Goal: Navigation & Orientation: Find specific page/section

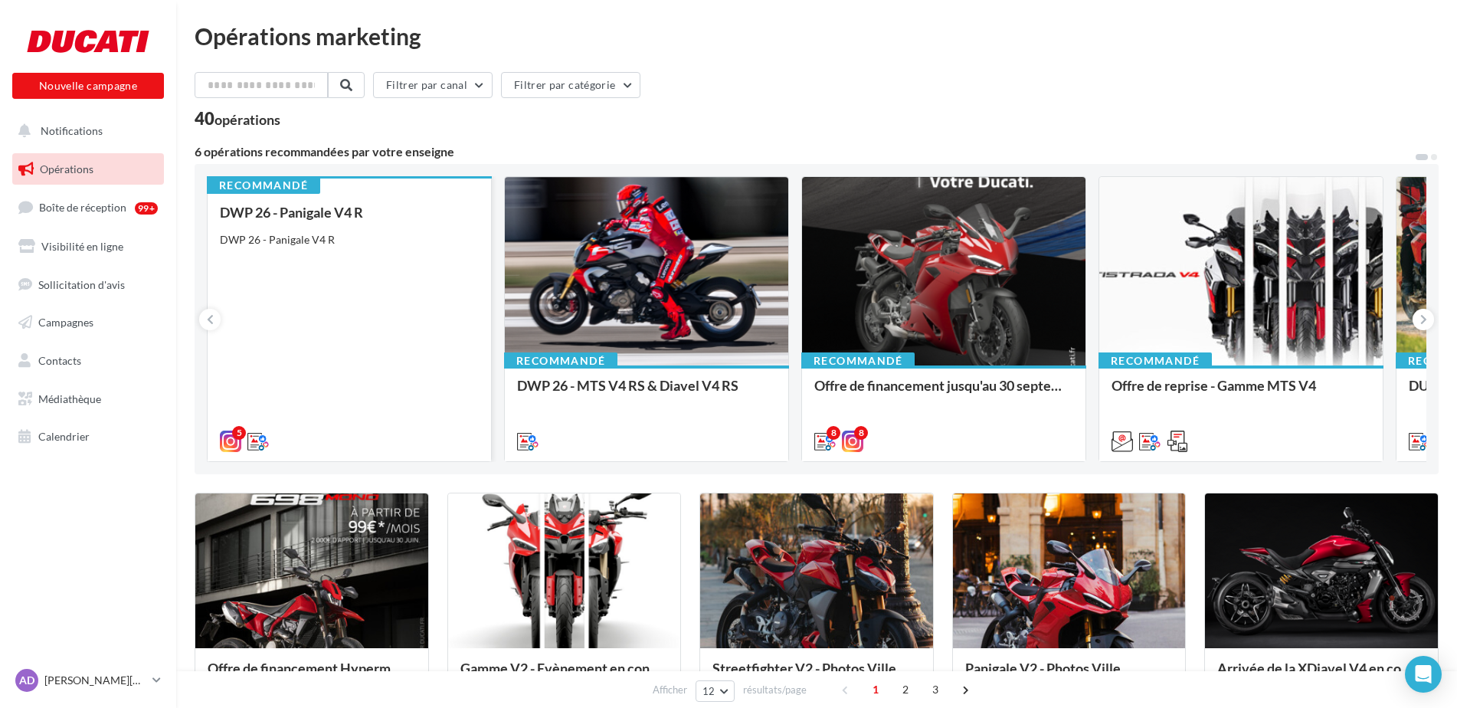
click at [359, 230] on div "DWP 26 - Panigale V4 R DWP 26 - Panigale V4 R" at bounding box center [349, 325] width 259 height 243
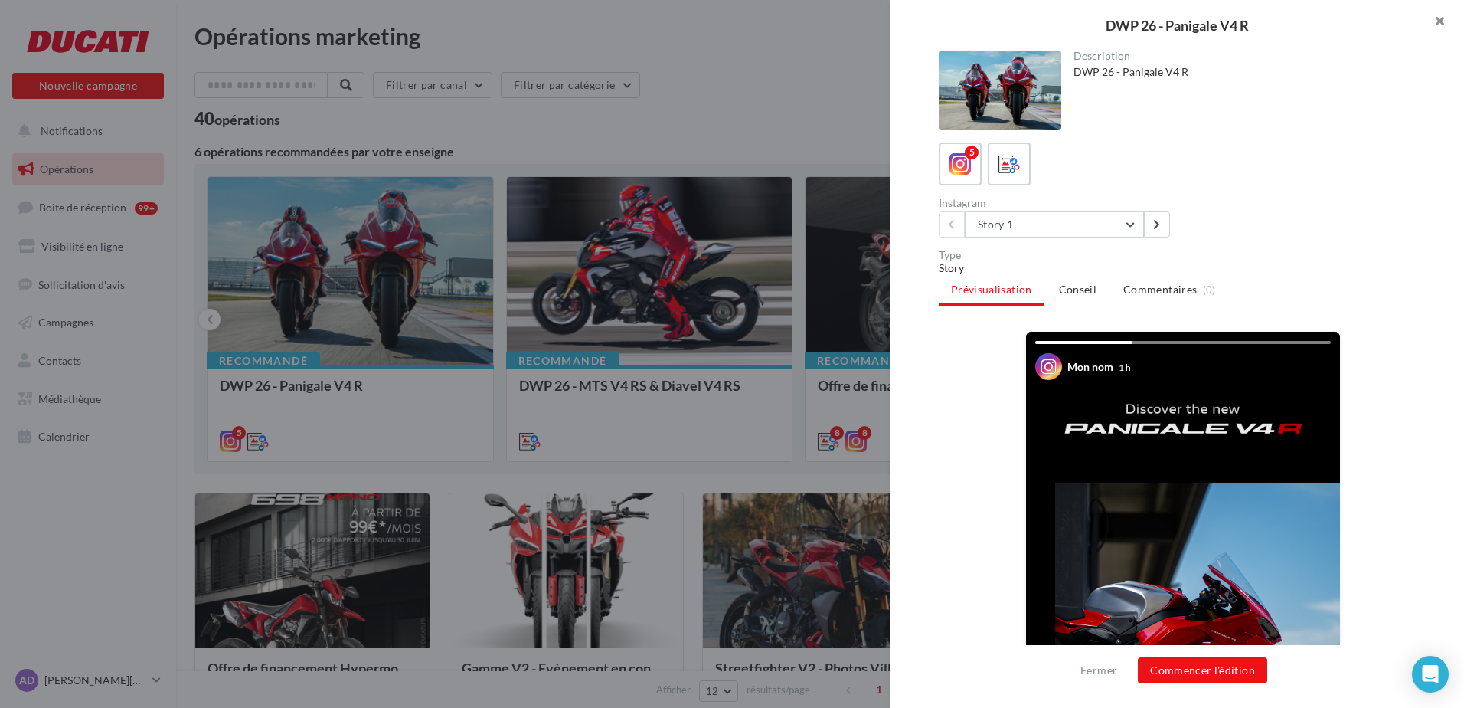
click at [1442, 16] on button "button" at bounding box center [1433, 23] width 61 height 46
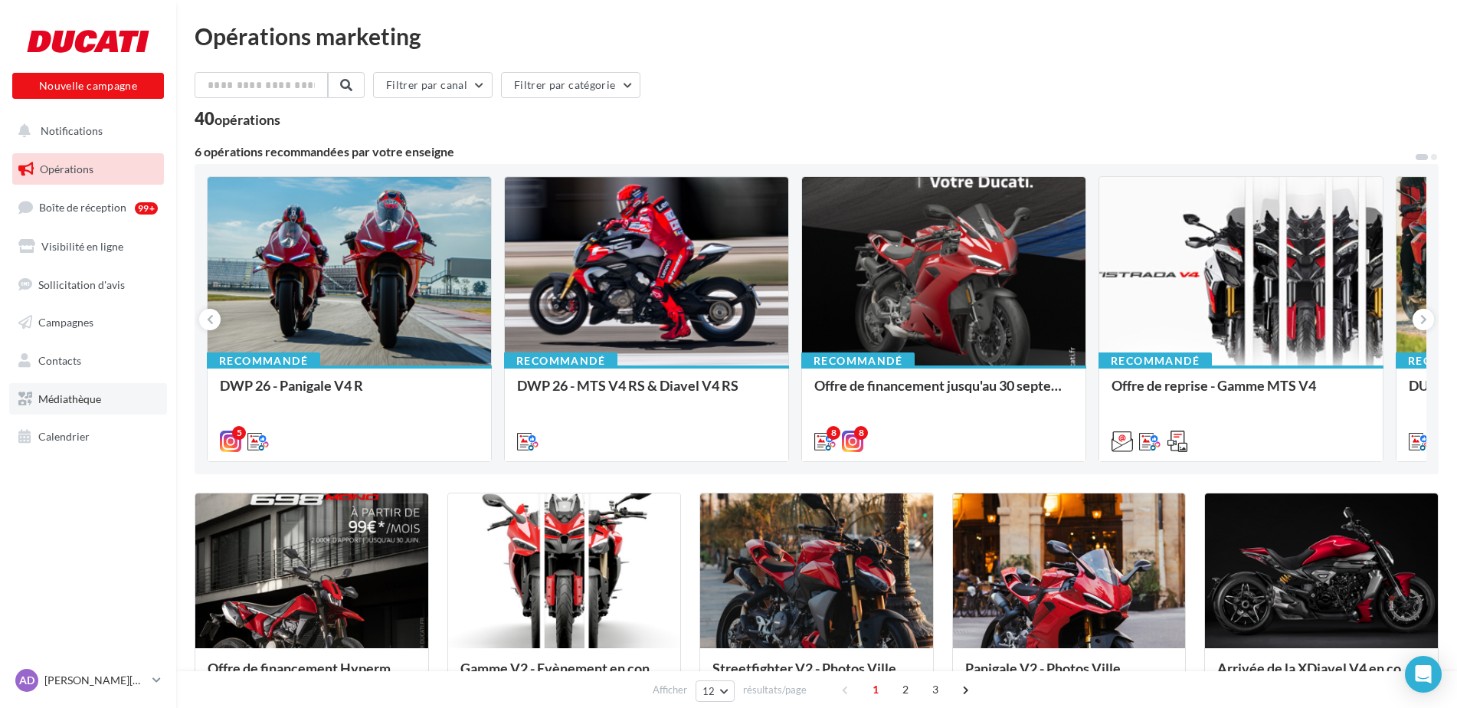
click at [77, 402] on span "Médiathèque" at bounding box center [69, 398] width 63 height 13
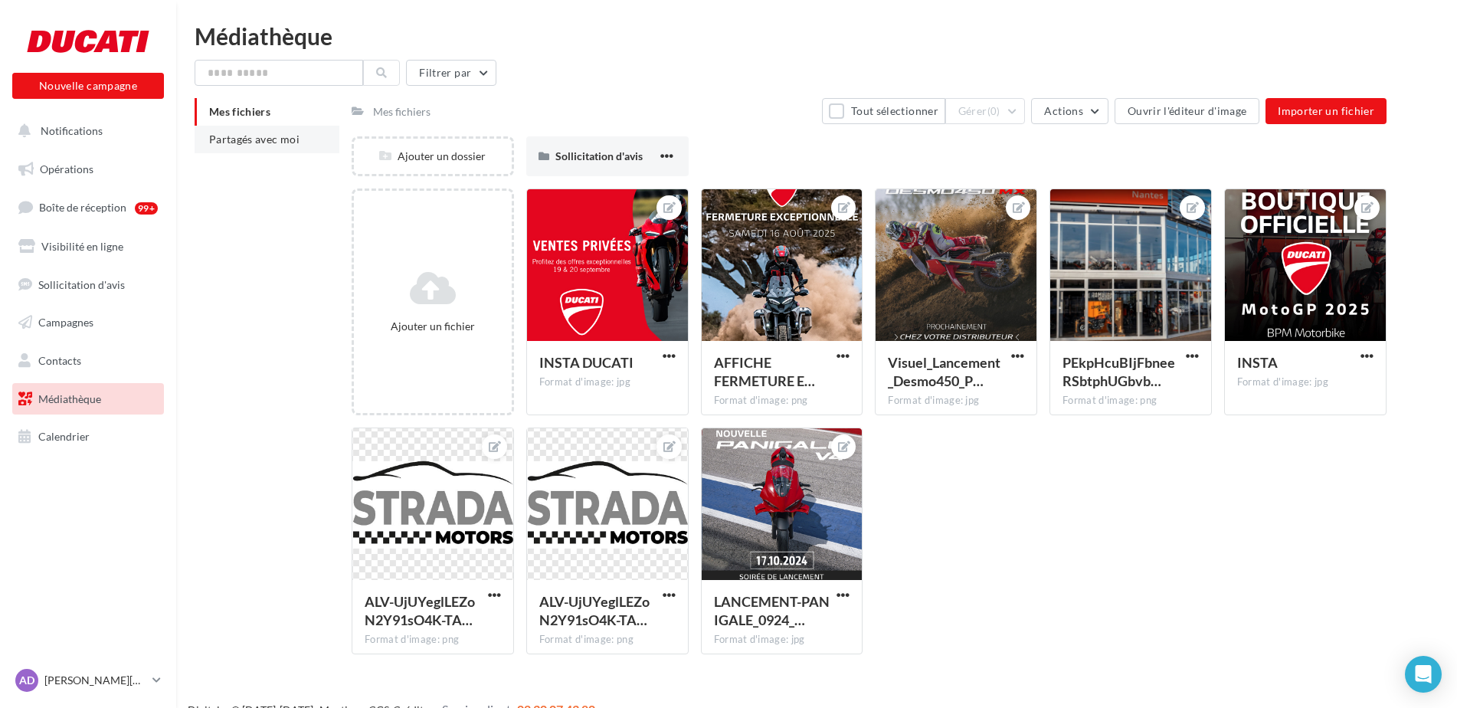
click at [244, 137] on span "Partagés avec moi" at bounding box center [254, 138] width 90 height 13
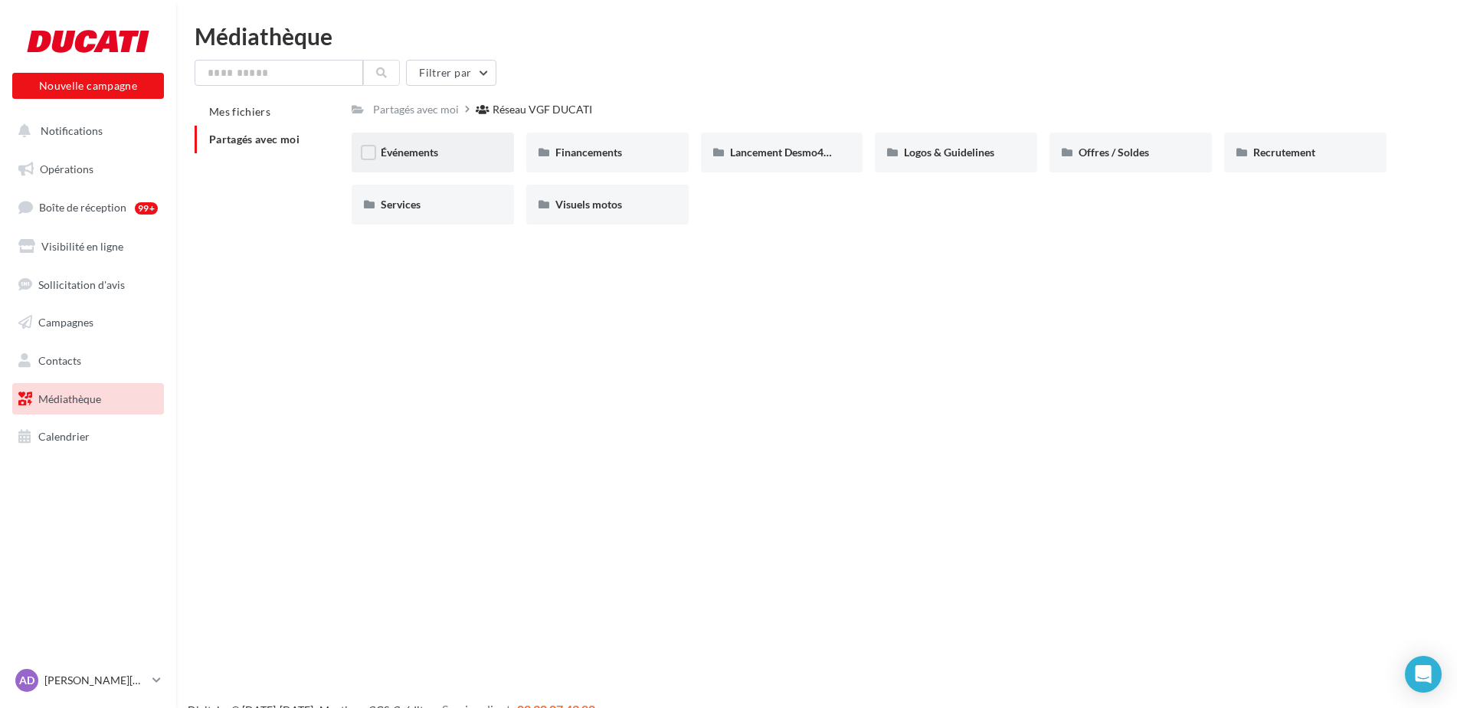
click at [383, 150] on span "Événements" at bounding box center [409, 152] width 57 height 13
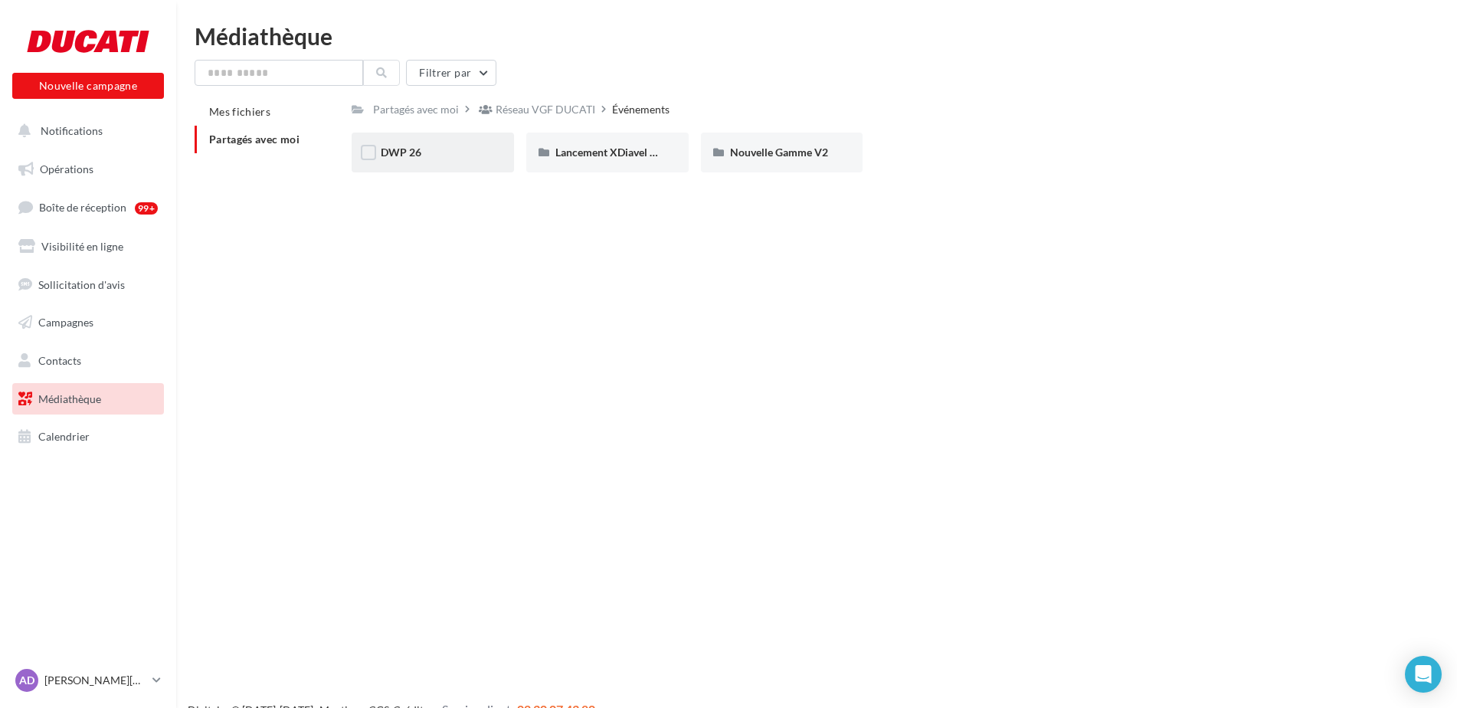
click at [440, 156] on div "DWP 26" at bounding box center [433, 152] width 104 height 15
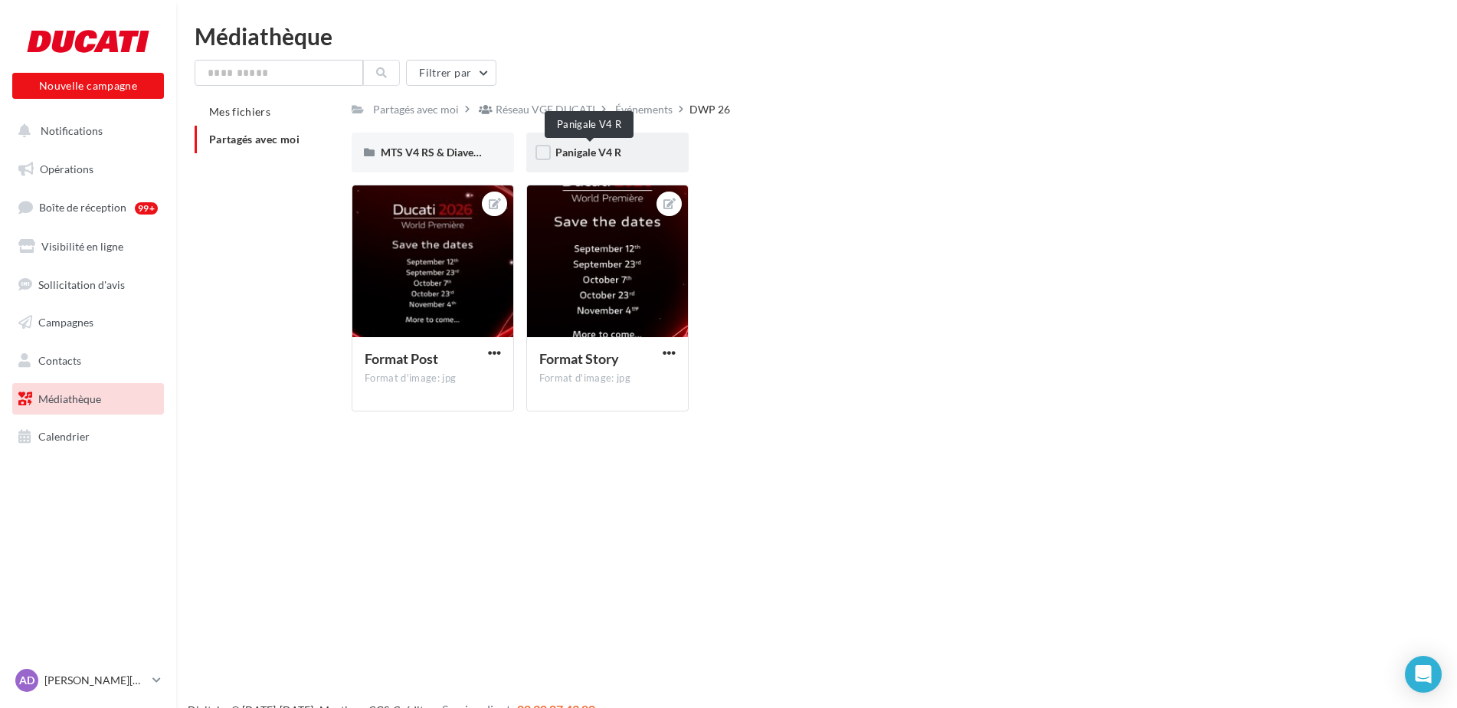
click at [607, 152] on span "Panigale V4 R" at bounding box center [588, 152] width 66 height 13
